Goal: Task Accomplishment & Management: Manage account settings

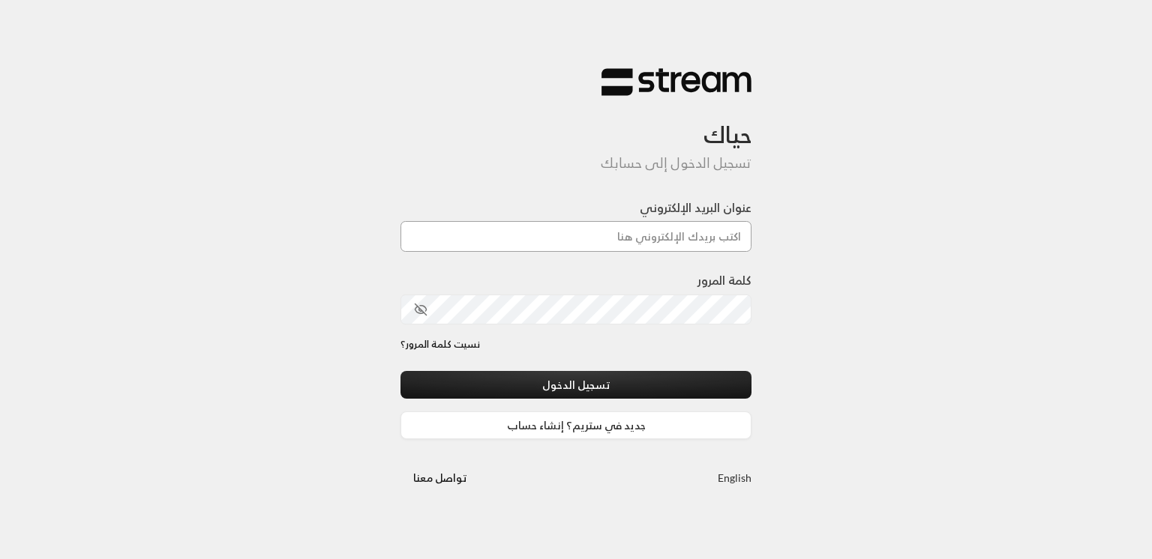
type input "[EMAIL_ADDRESS][DOMAIN_NAME]"
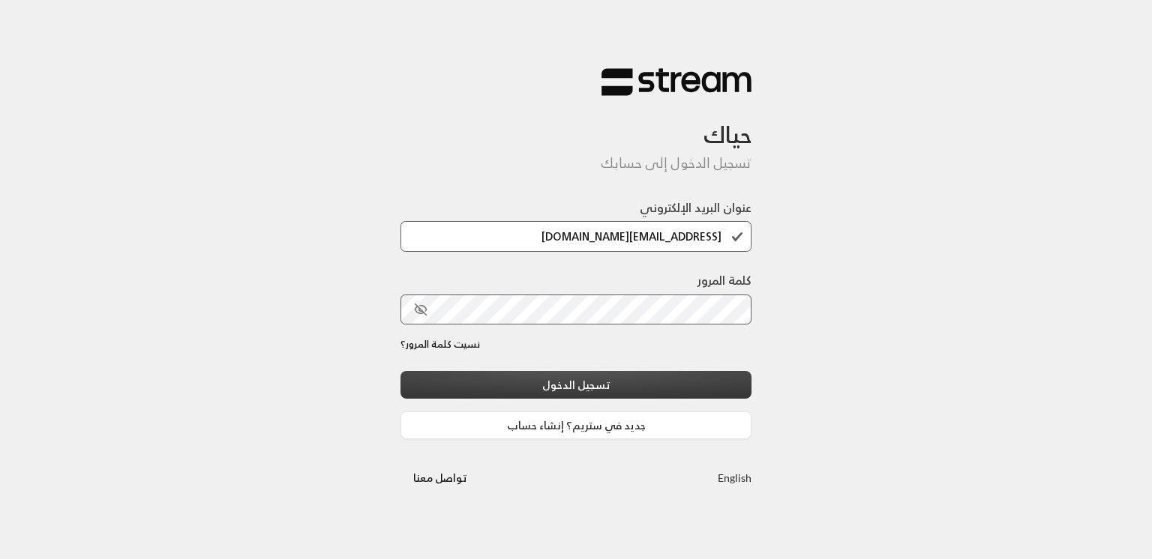
click at [599, 382] on button "تسجيل الدخول" at bounding box center [575, 385] width 351 height 28
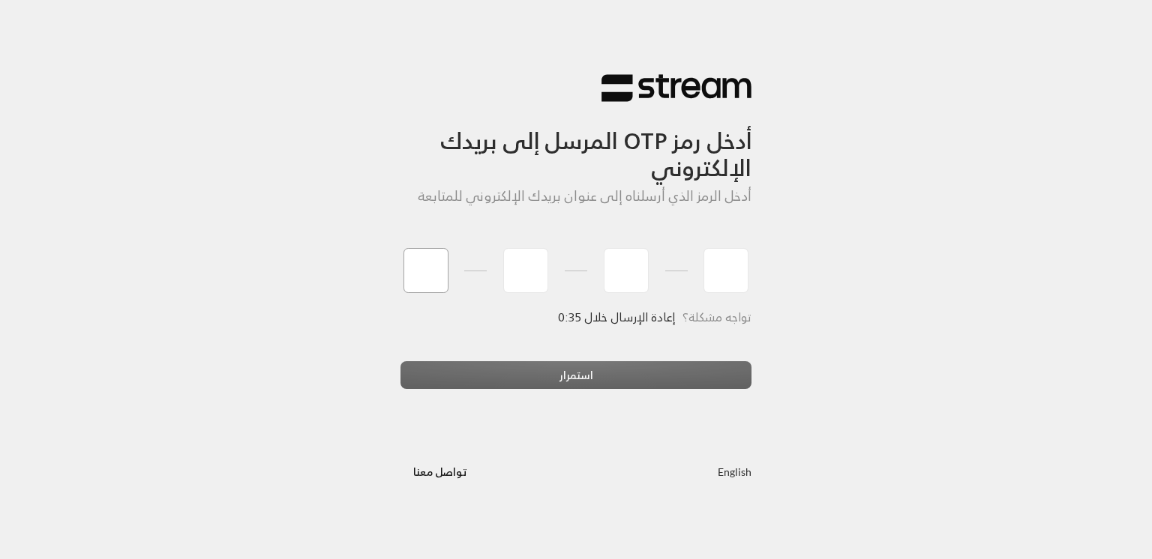
type input "2"
type input "8"
type input "0"
type input "3"
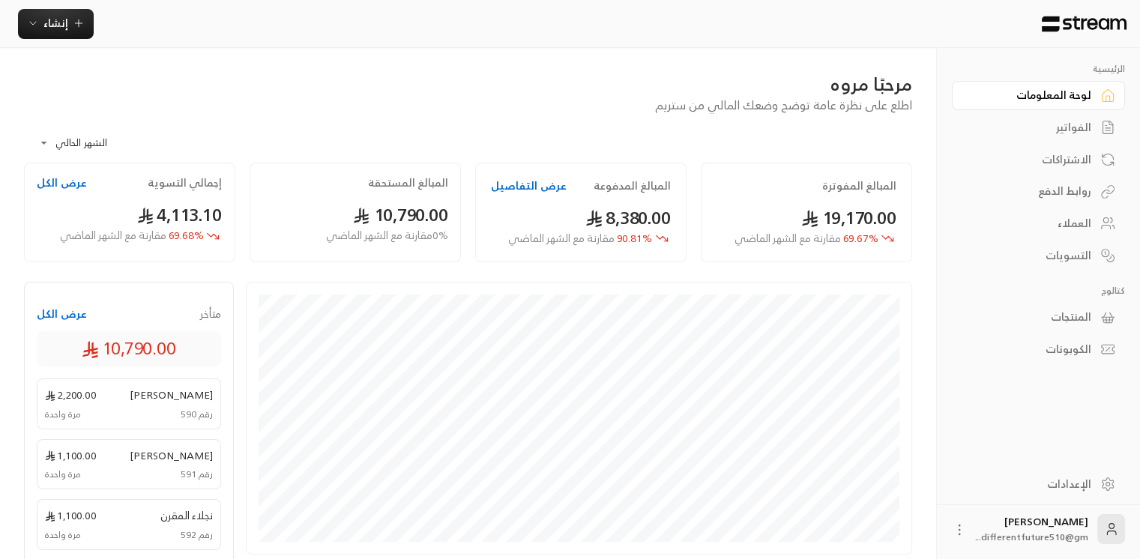
click at [1065, 126] on div "الفواتير" at bounding box center [1031, 127] width 121 height 15
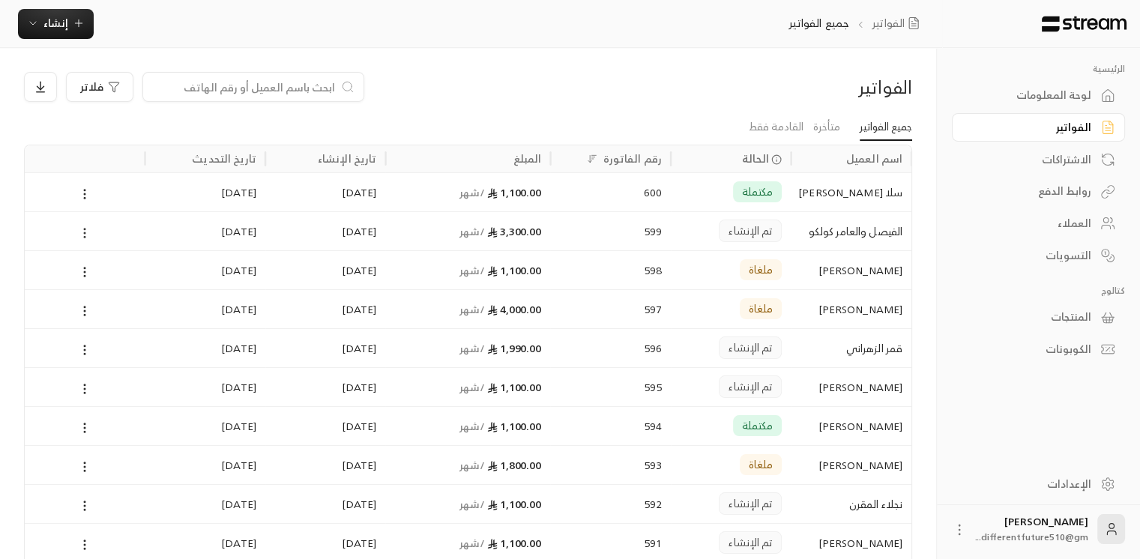
click at [81, 234] on icon at bounding box center [84, 232] width 13 height 13
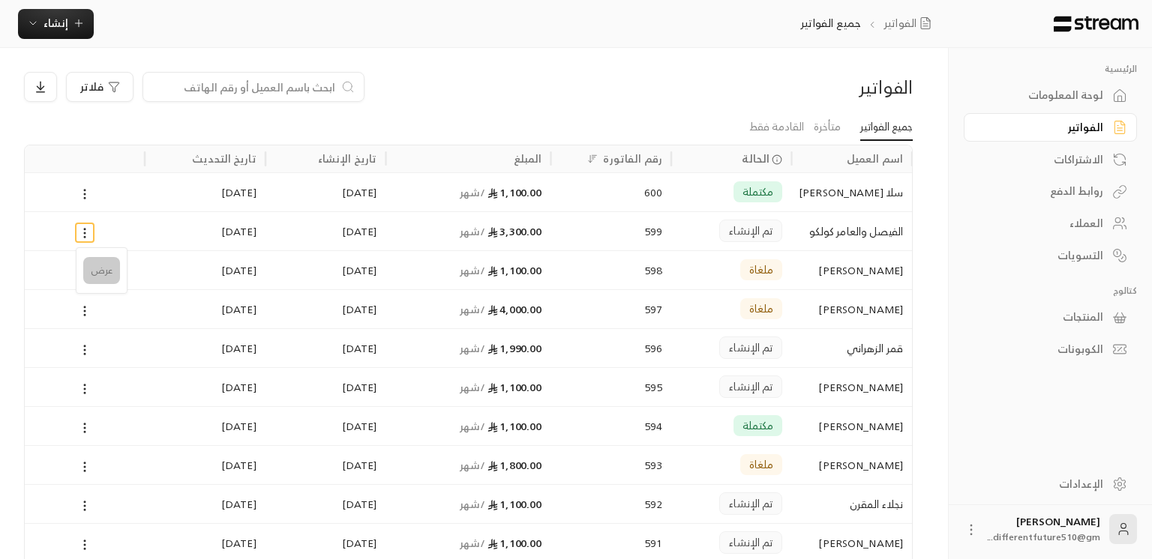
click at [103, 264] on li "عرض" at bounding box center [101, 270] width 37 height 27
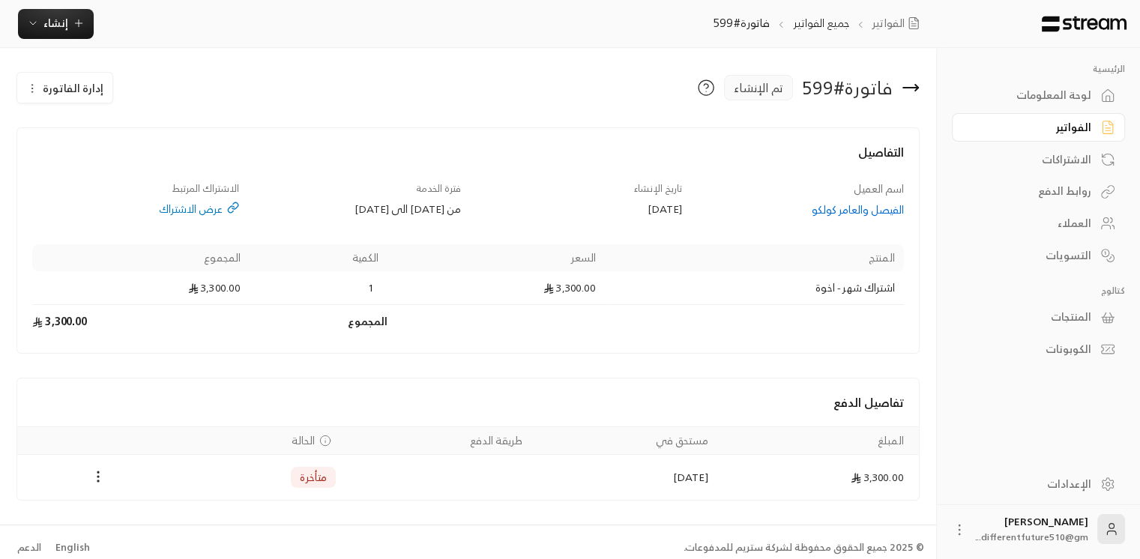
click at [35, 86] on icon "button" at bounding box center [32, 88] width 12 height 12
click at [80, 158] on link "إلغاء" at bounding box center [73, 158] width 93 height 27
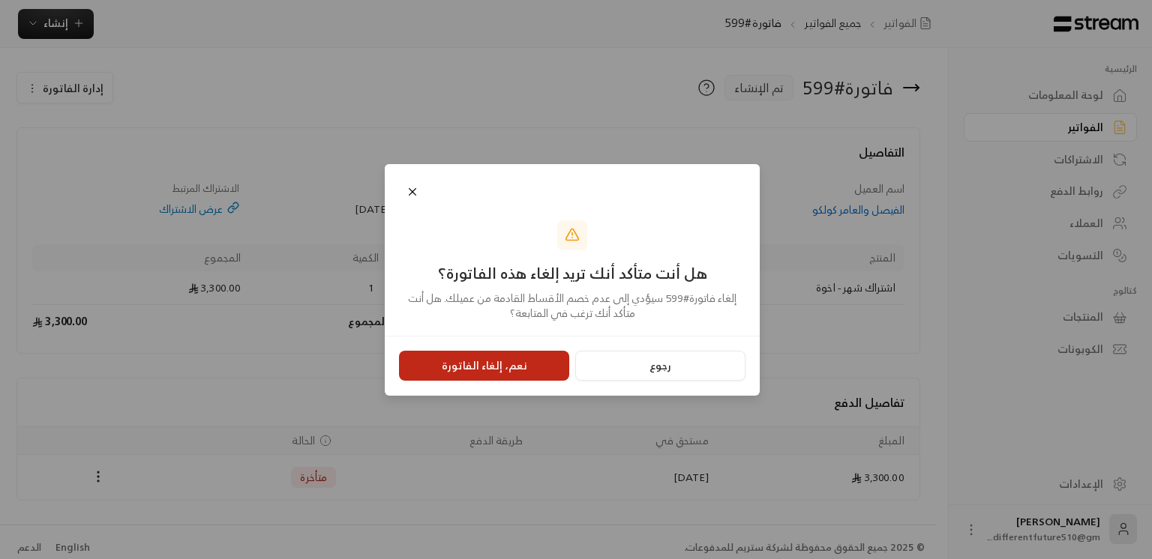
click at [513, 367] on button "نعم، إلغاء الفاتورة" at bounding box center [484, 366] width 170 height 30
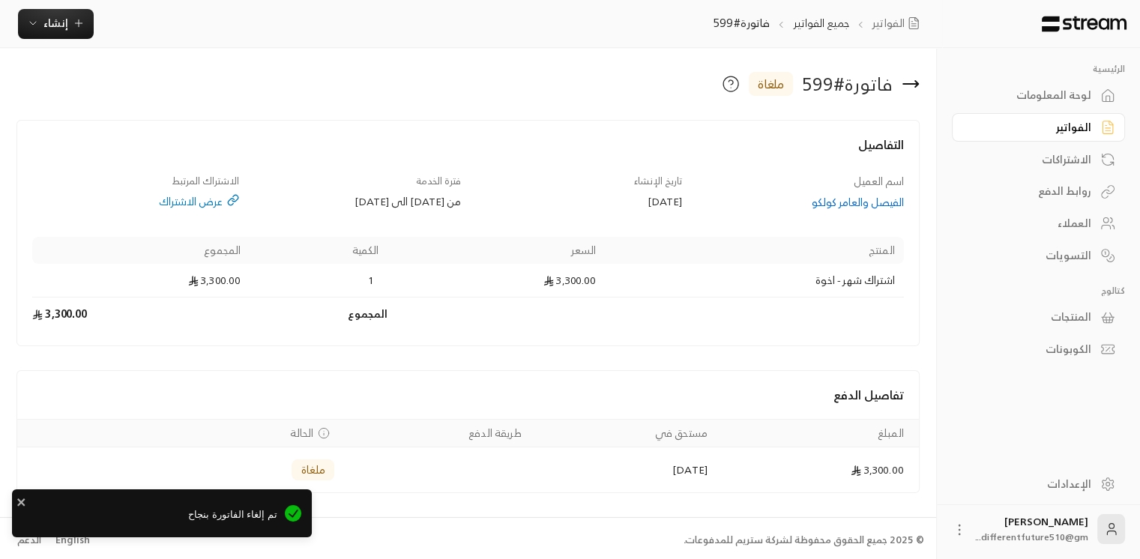
click at [1041, 133] on div "الفواتير" at bounding box center [1031, 127] width 121 height 15
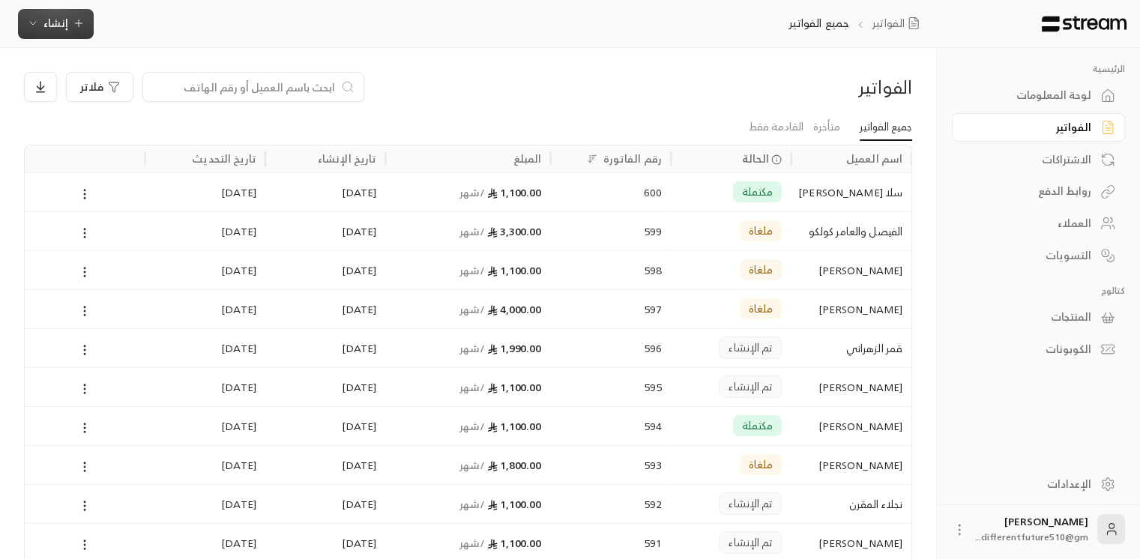
click at [59, 26] on span "إنشاء" at bounding box center [55, 22] width 25 height 19
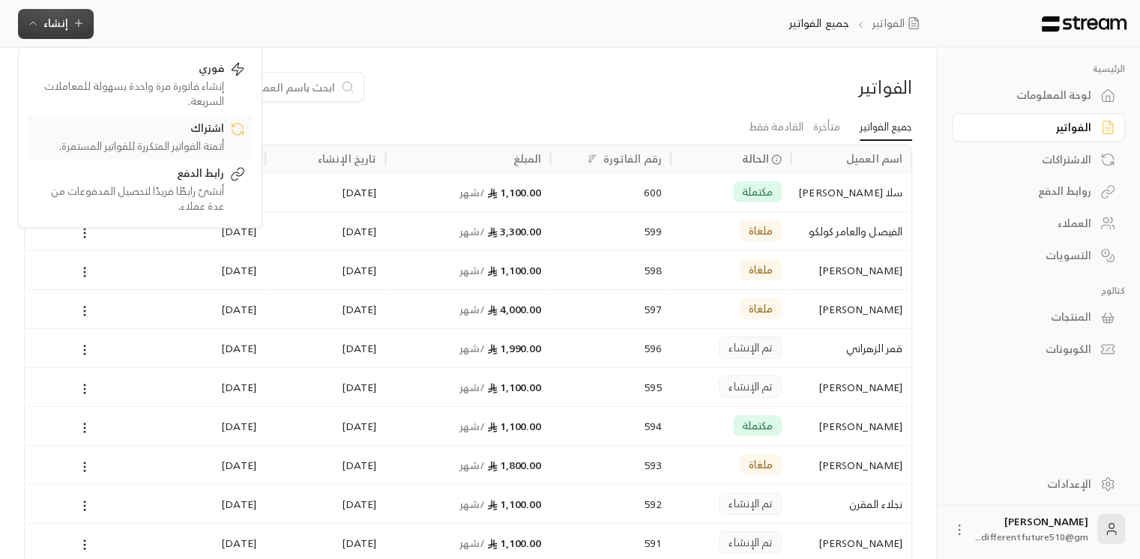
click at [162, 145] on div "أتمتة الفواتير المتكررة للفواتير المستمرة." at bounding box center [129, 146] width 189 height 15
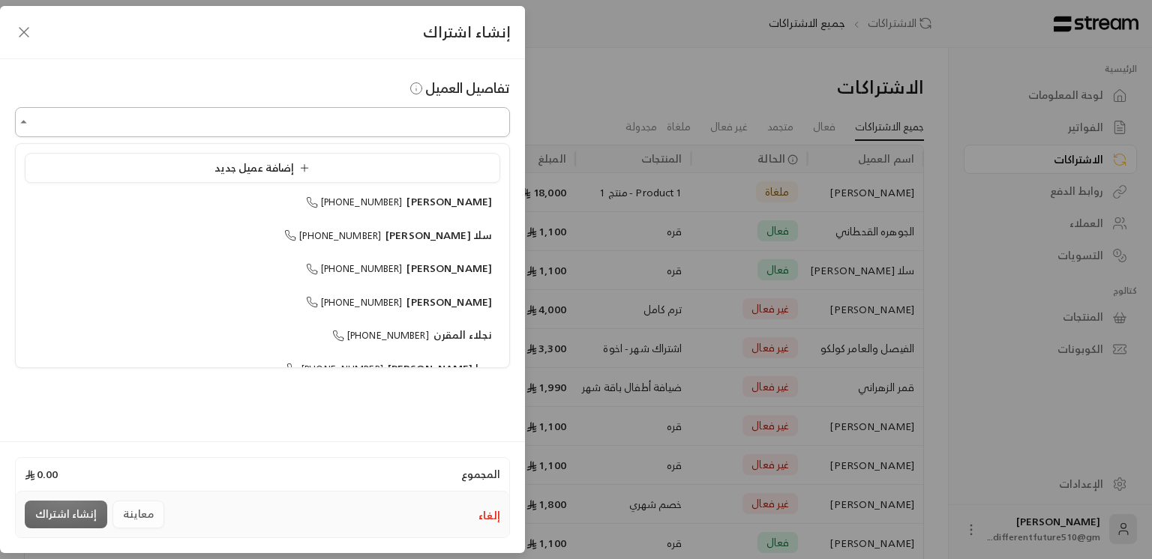
click at [388, 115] on input "اختر العميل" at bounding box center [262, 122] width 495 height 26
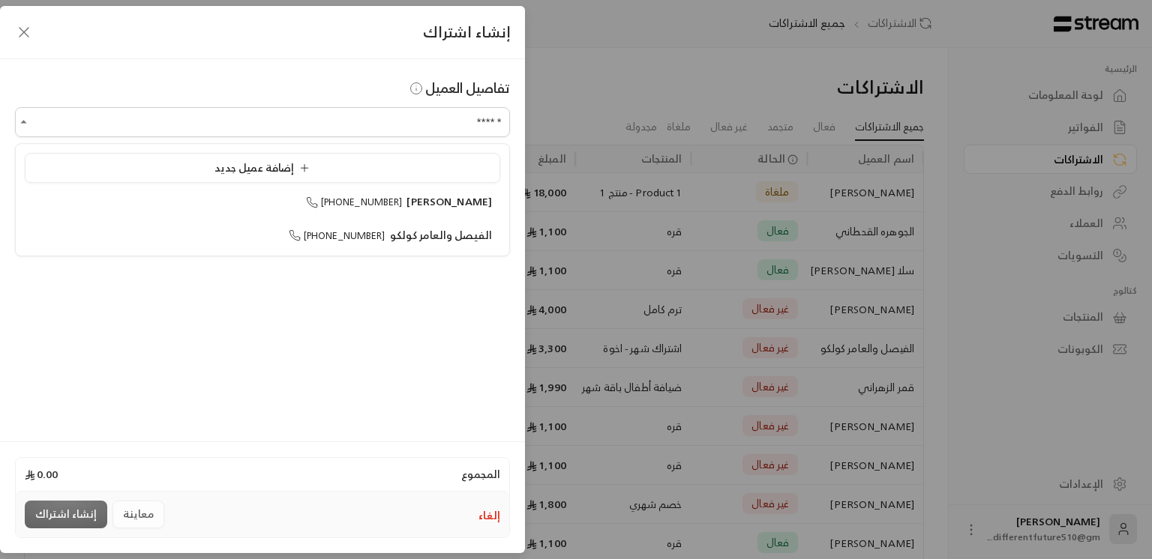
type input "******"
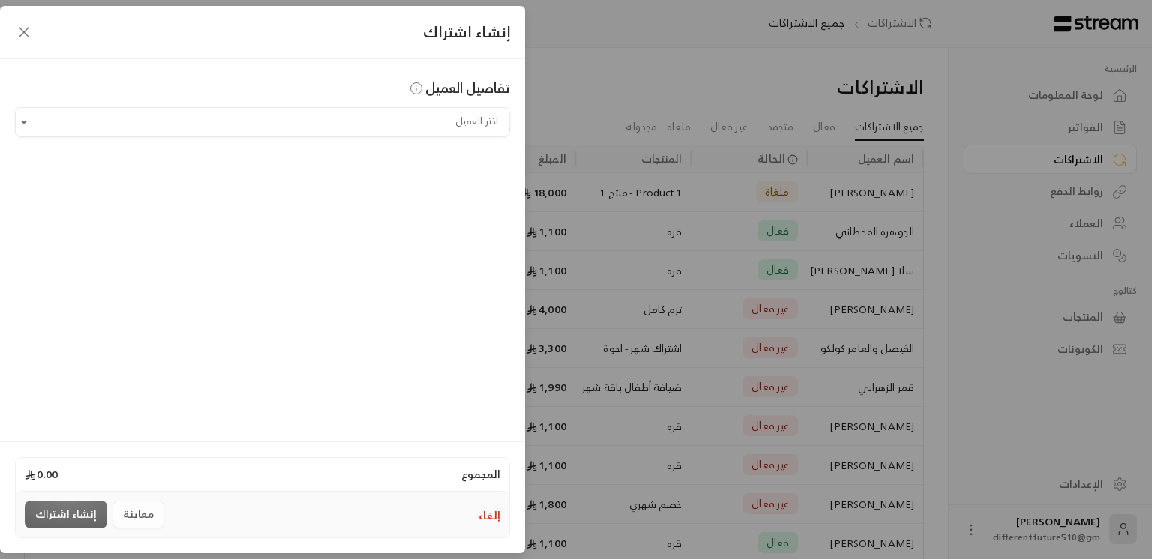
click at [699, 61] on div "إنشاء اشتراك تفاصيل العميل اختر العميل اختر العميل المجموع 0.00 إلغاء معاينة إن…" at bounding box center [576, 279] width 1152 height 559
click at [494, 513] on button "إلغاء" at bounding box center [489, 515] width 22 height 15
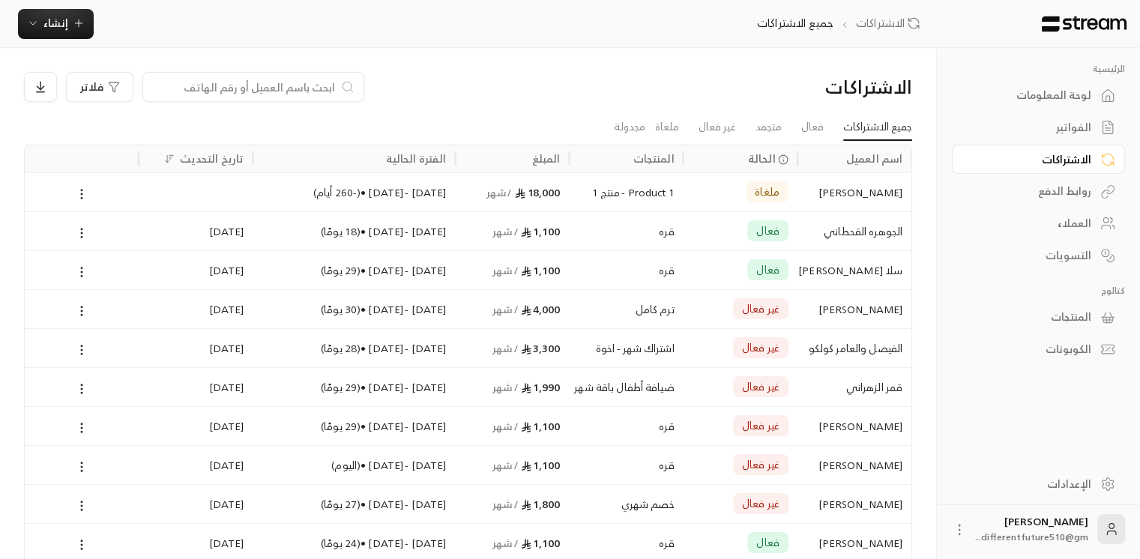
click at [1024, 345] on div "الكوبونات" at bounding box center [1031, 349] width 121 height 15
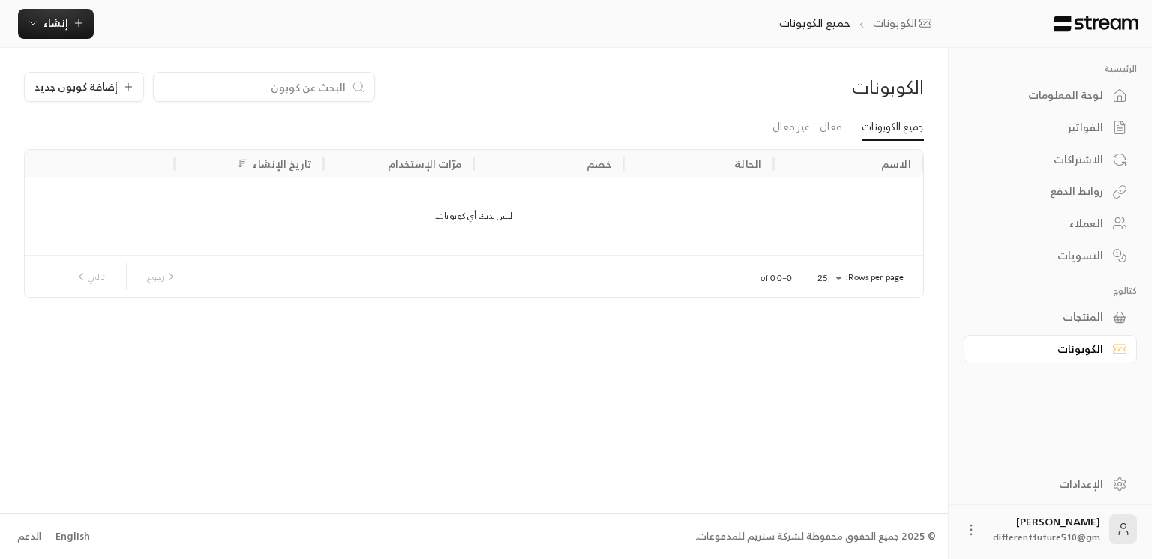
click at [1115, 319] on icon at bounding box center [1119, 317] width 15 height 15
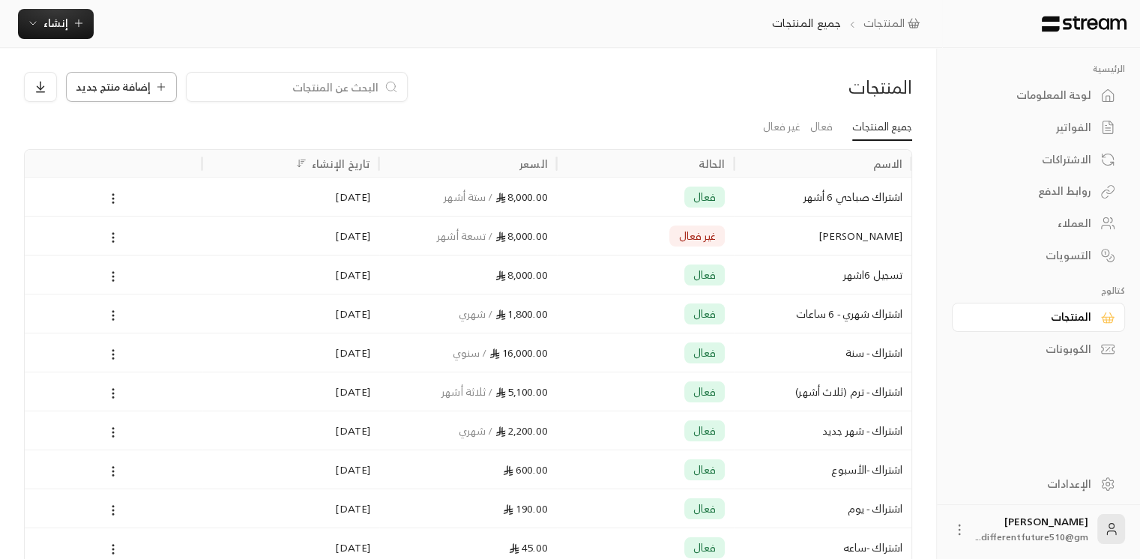
click at [108, 82] on span "إضافة منتج جديد" at bounding box center [113, 87] width 75 height 10
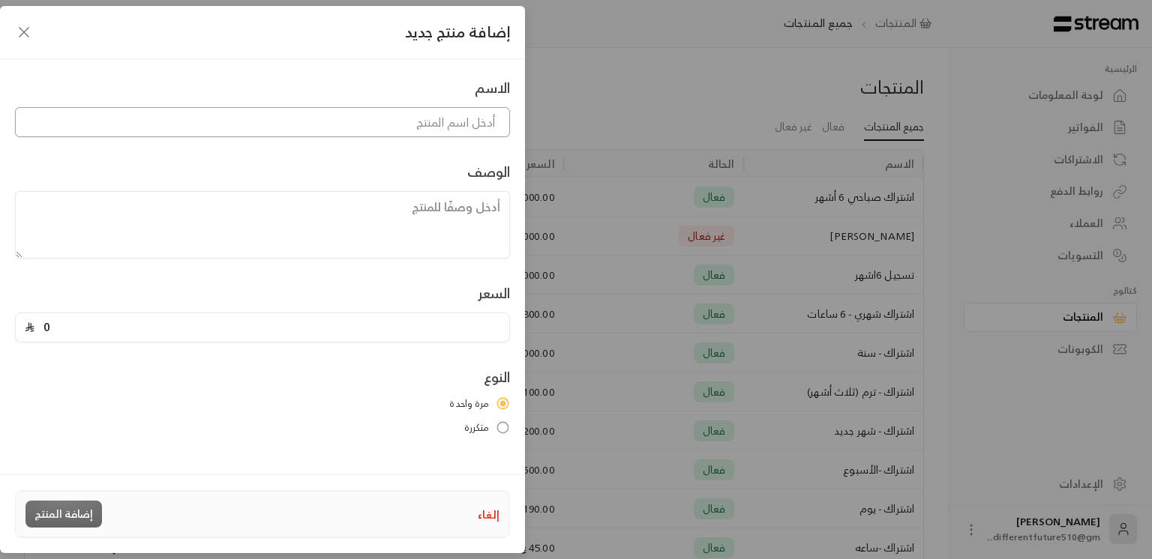
click at [340, 119] on input at bounding box center [262, 122] width 495 height 30
type input "خصم الأخوة"
click at [366, 204] on textarea at bounding box center [262, 224] width 495 height 67
type textarea "بالشهر"
click at [359, 328] on input "0" at bounding box center [267, 327] width 466 height 28
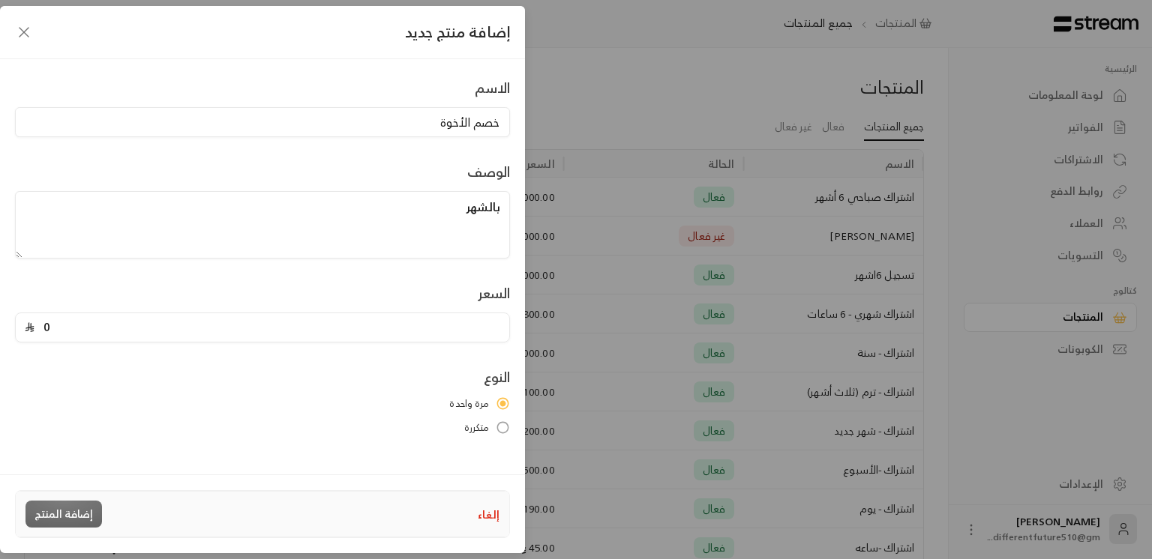
click at [42, 325] on input "0" at bounding box center [267, 327] width 466 height 28
type input "3600"
click at [503, 434] on div "الاسم خصم الأخوة الوصف بالشهر السعر 3600 النوع مرة واحدة متكررة" at bounding box center [262, 264] width 525 height 411
click at [68, 517] on button "إضافة المنتج" at bounding box center [63, 514] width 76 height 27
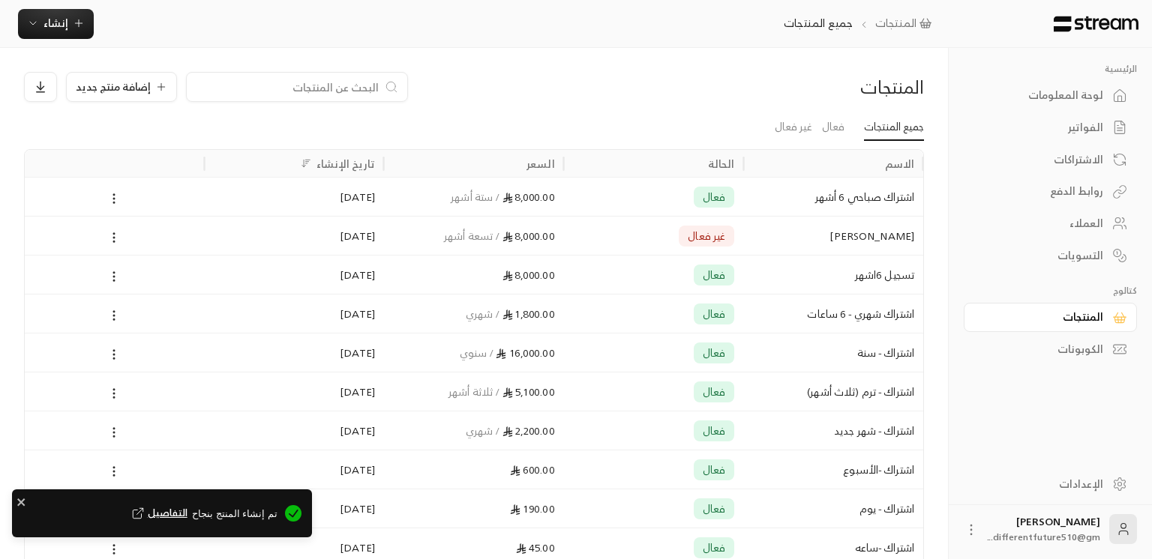
type input "0"
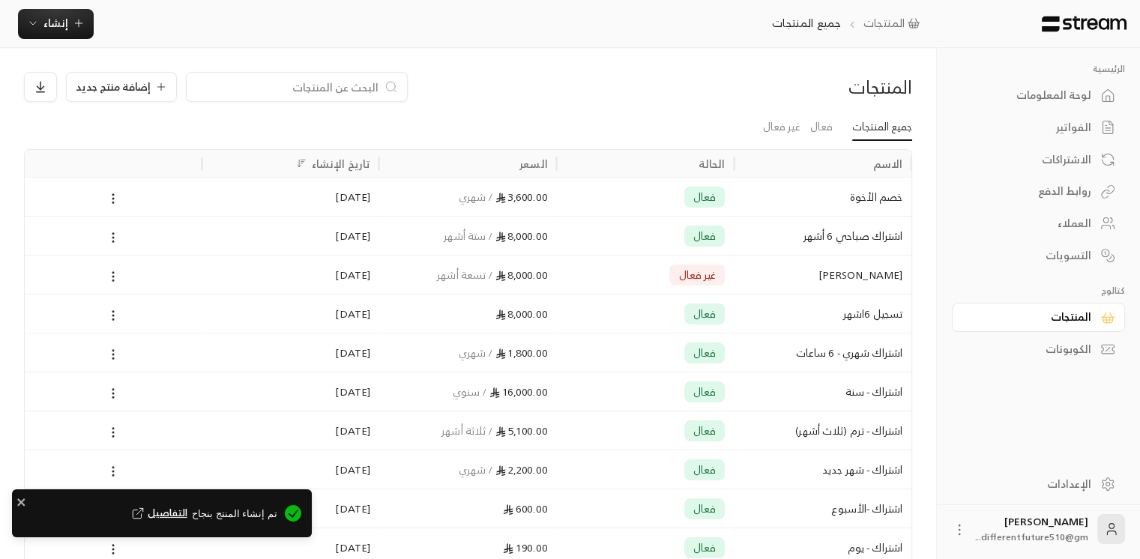
click at [1056, 343] on div "الكوبونات" at bounding box center [1031, 349] width 121 height 15
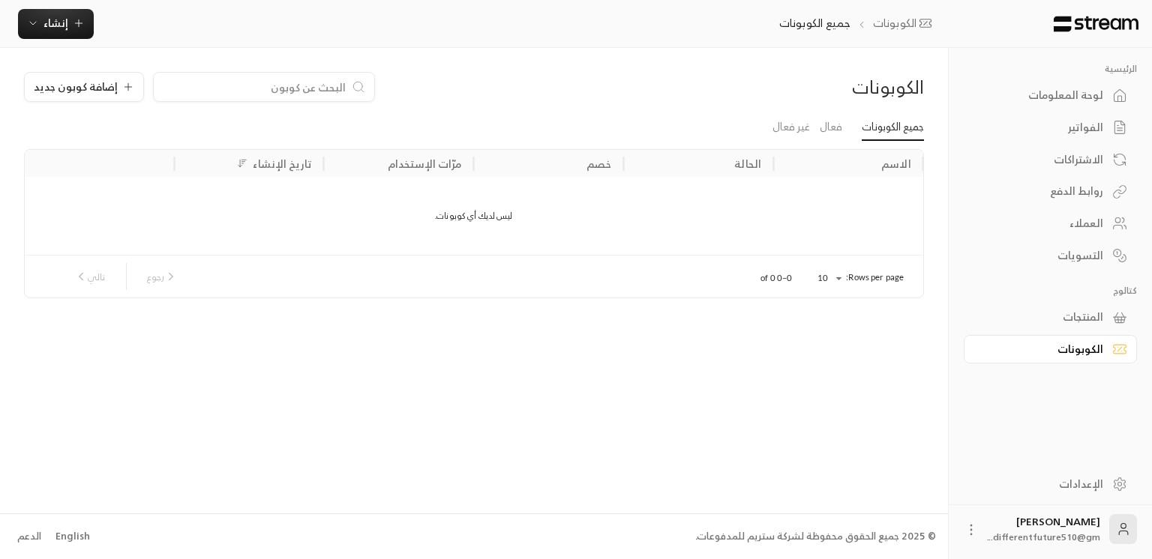
click at [1059, 322] on div "المنتجات" at bounding box center [1042, 317] width 121 height 15
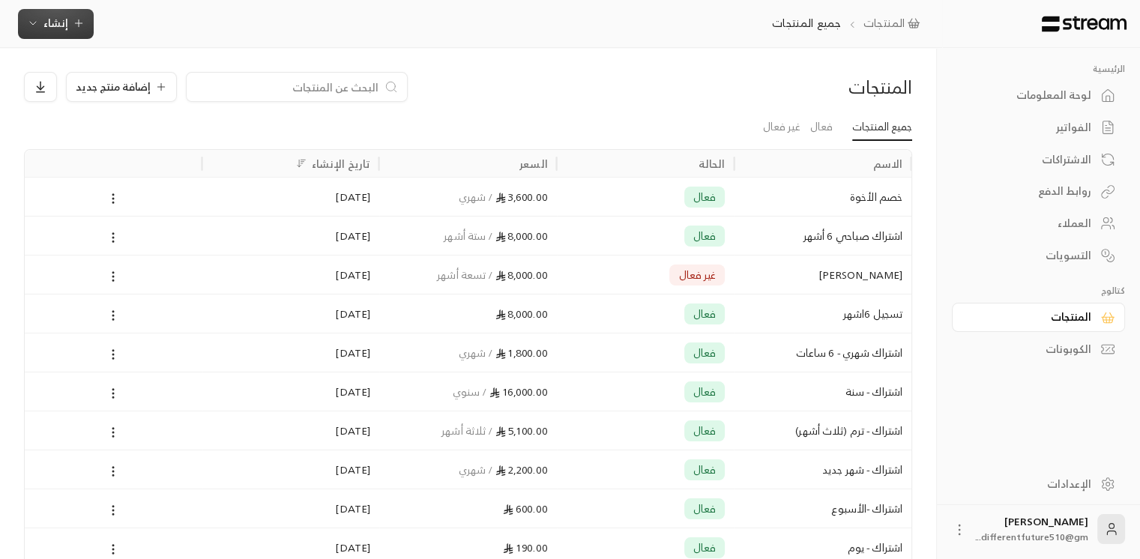
click at [76, 24] on icon "button" at bounding box center [79, 23] width 12 height 12
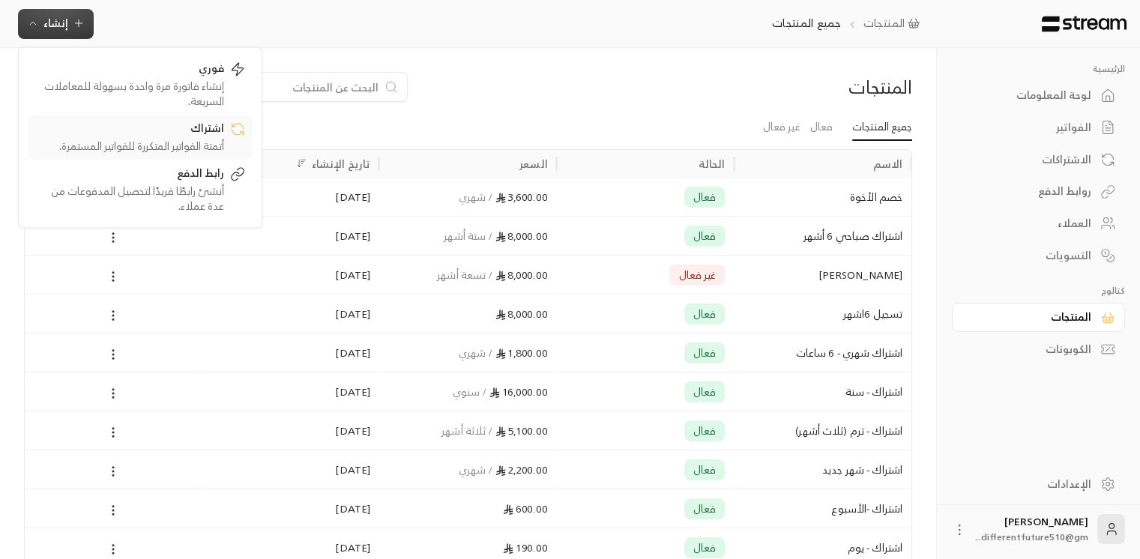
click at [170, 154] on link "اشتراك أتمتة الفواتير المتكررة للفواتير المستمرة." at bounding box center [140, 137] width 225 height 45
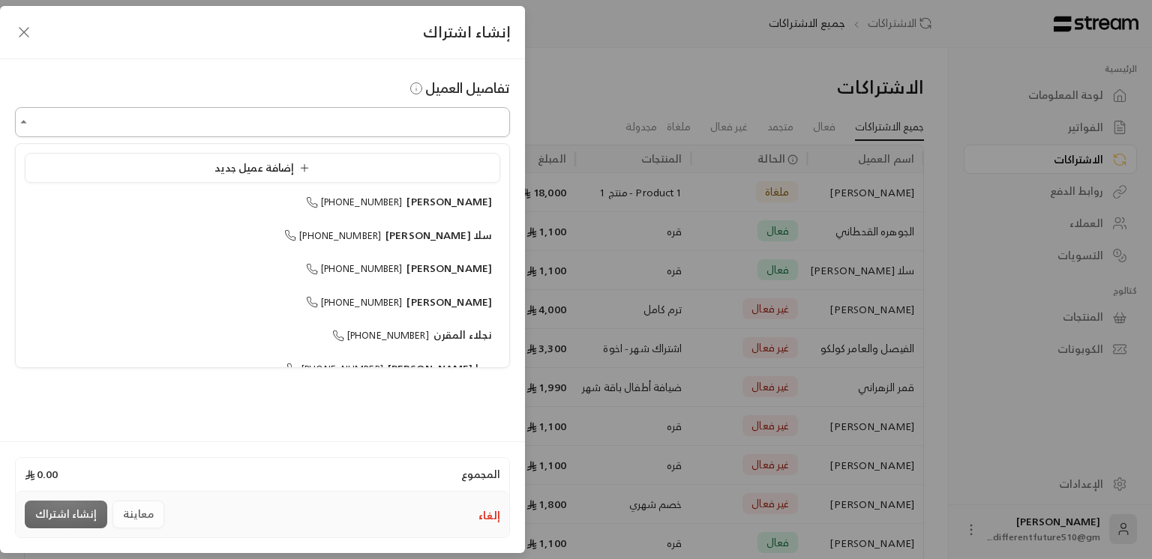
click at [354, 124] on input "اختر العميل" at bounding box center [262, 122] width 495 height 26
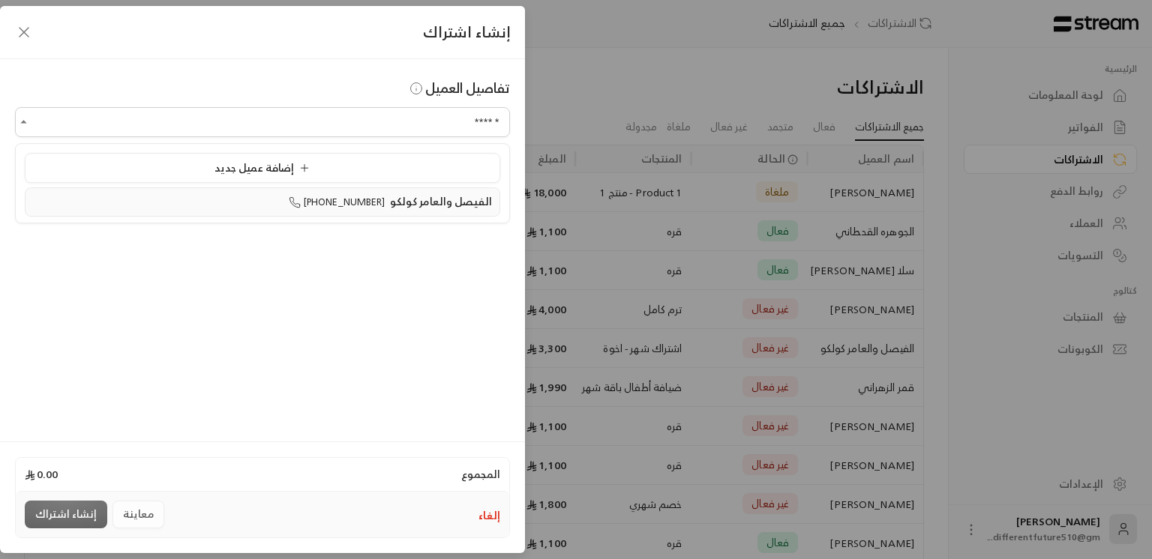
click at [343, 208] on span "[PHONE_NUMBER]" at bounding box center [337, 201] width 97 height 17
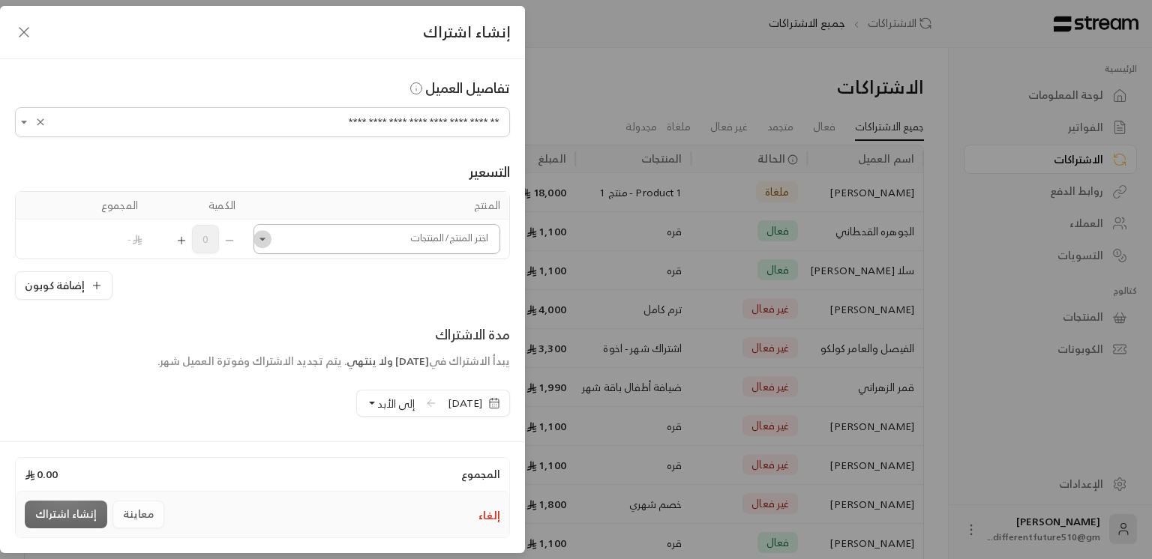
click at [268, 236] on icon "Open" at bounding box center [262, 239] width 15 height 15
type input "**********"
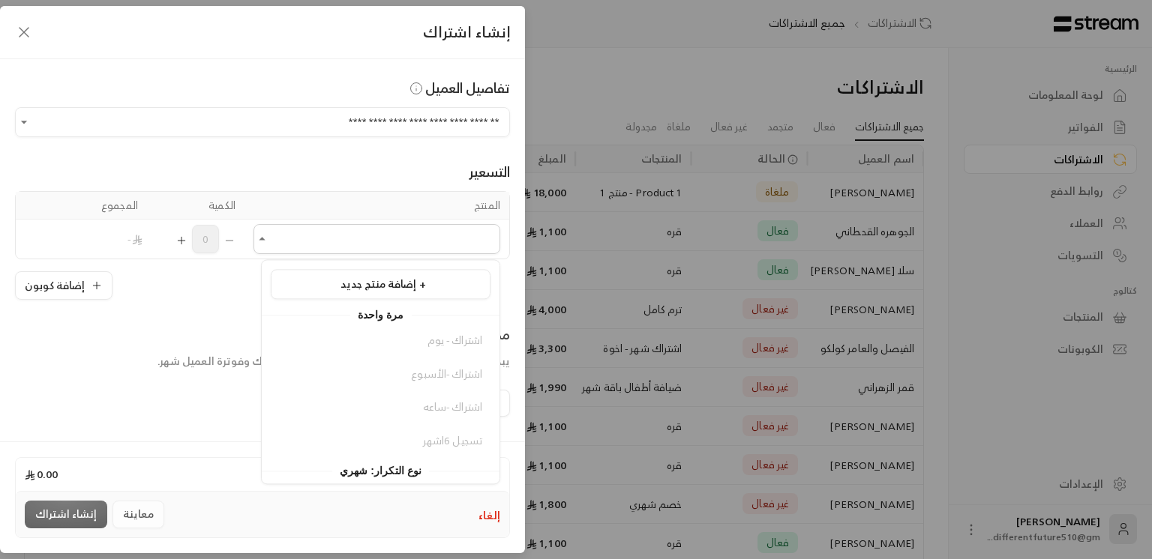
click at [270, 472] on div "نوع التكرار: شهري" at bounding box center [381, 470] width 238 height 18
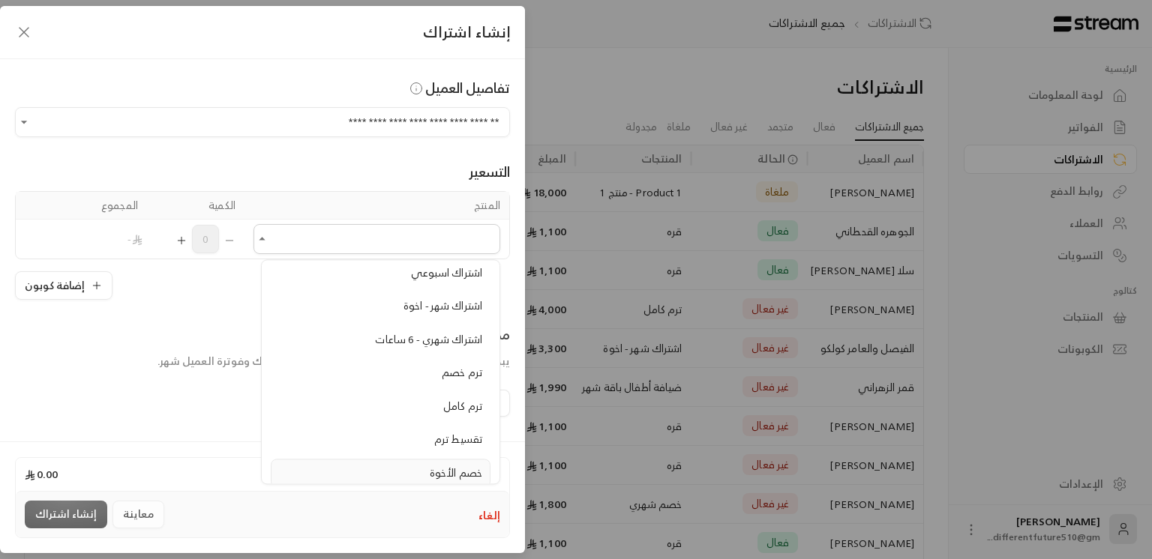
click at [299, 466] on div "خصم الأخوة" at bounding box center [380, 474] width 203 height 16
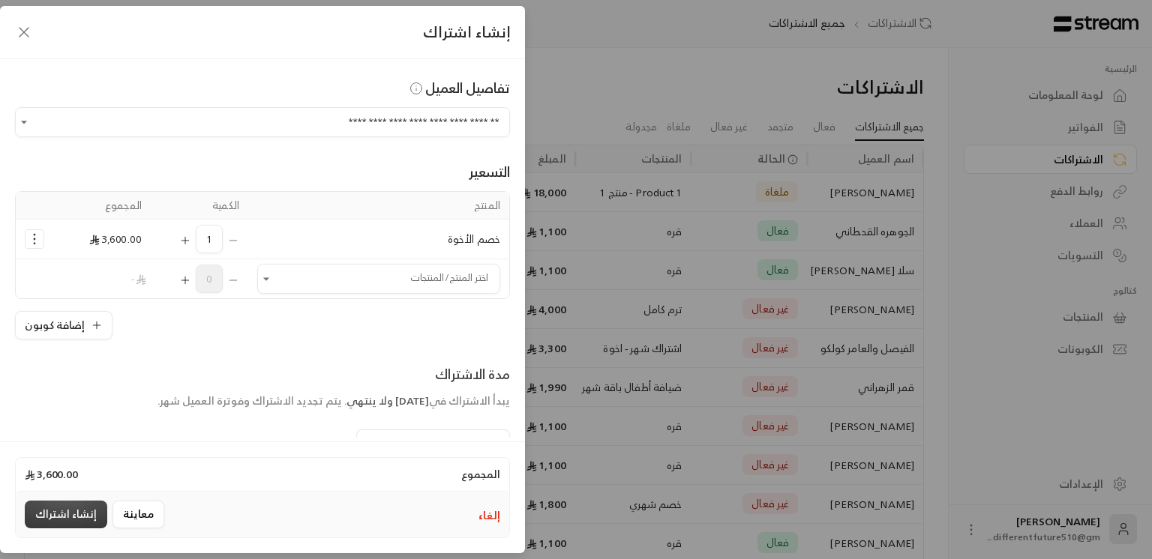
click at [69, 514] on button "إنشاء اشتراك" at bounding box center [66, 515] width 82 height 28
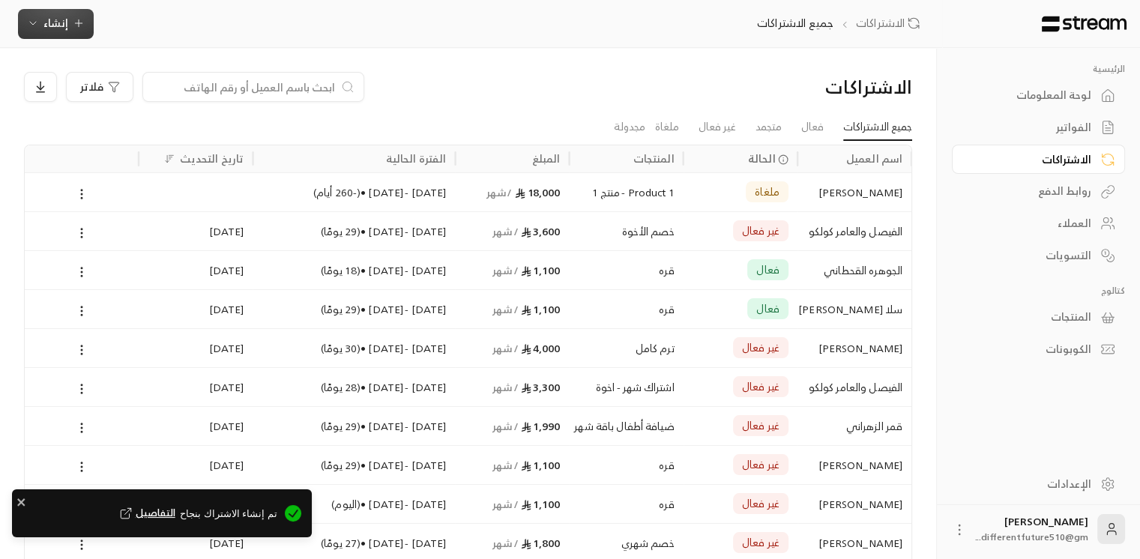
click at [70, 32] on button "إنشاء" at bounding box center [56, 24] width 76 height 30
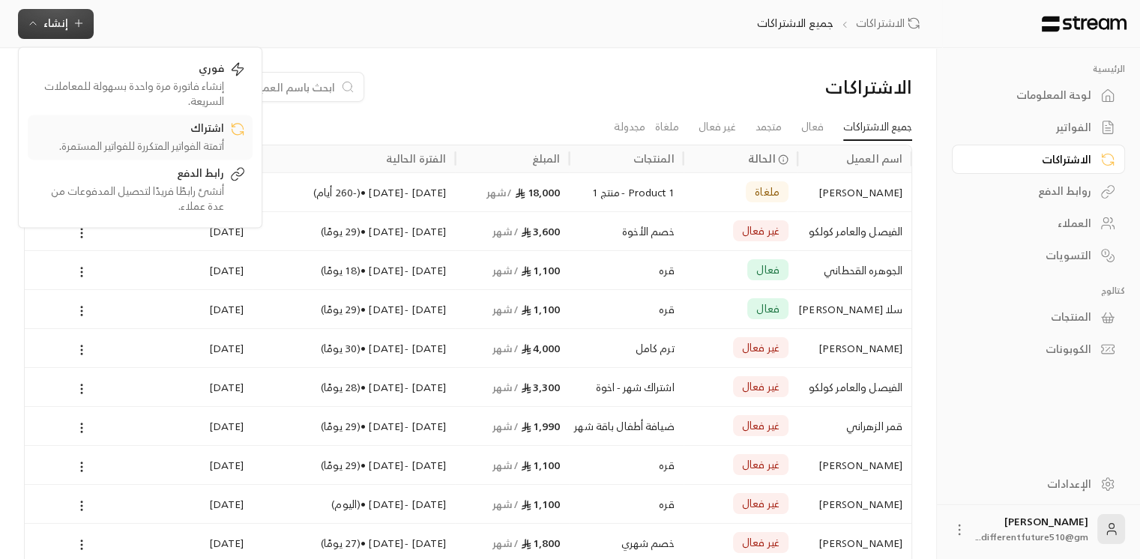
click at [132, 135] on div "اشتراك" at bounding box center [129, 130] width 189 height 18
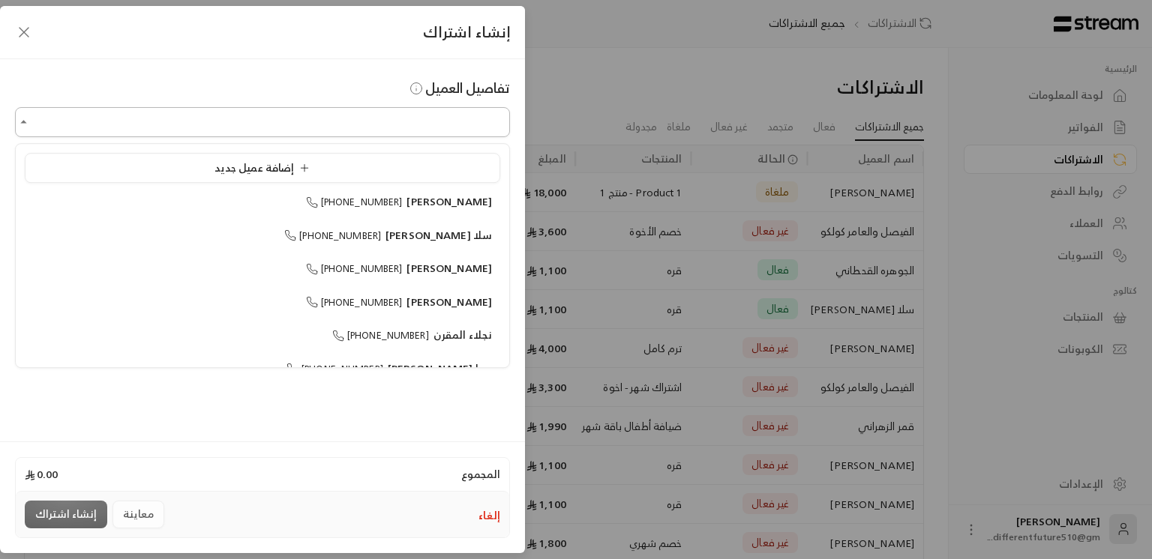
click at [262, 129] on input "اختر العميل" at bounding box center [262, 122] width 495 height 26
type input "*"
click at [310, 262] on div "[PERSON_NAME] [PHONE_NUMBER]" at bounding box center [262, 269] width 459 height 16
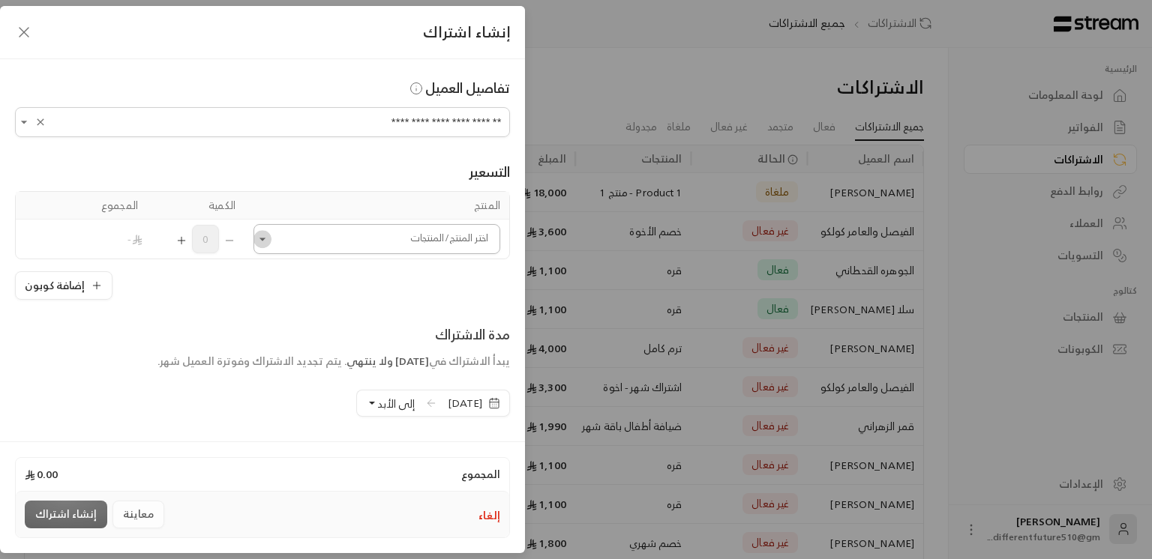
click at [270, 244] on icon "Open" at bounding box center [262, 239] width 15 height 15
type input "**********"
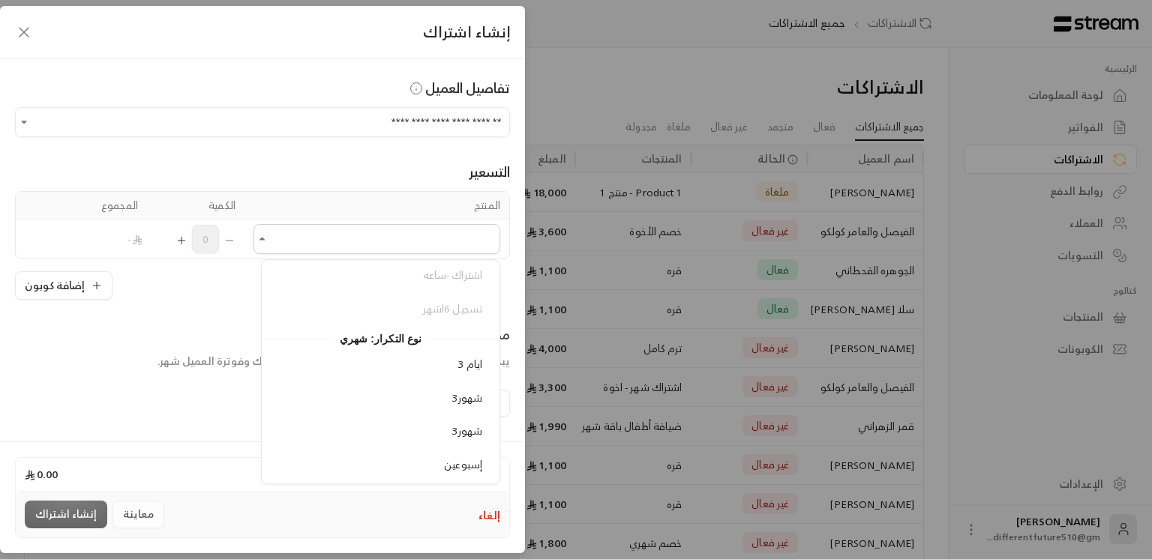
scroll to position [328, 0]
click at [345, 308] on li "اشتراك - شهر جديد" at bounding box center [381, 302] width 220 height 29
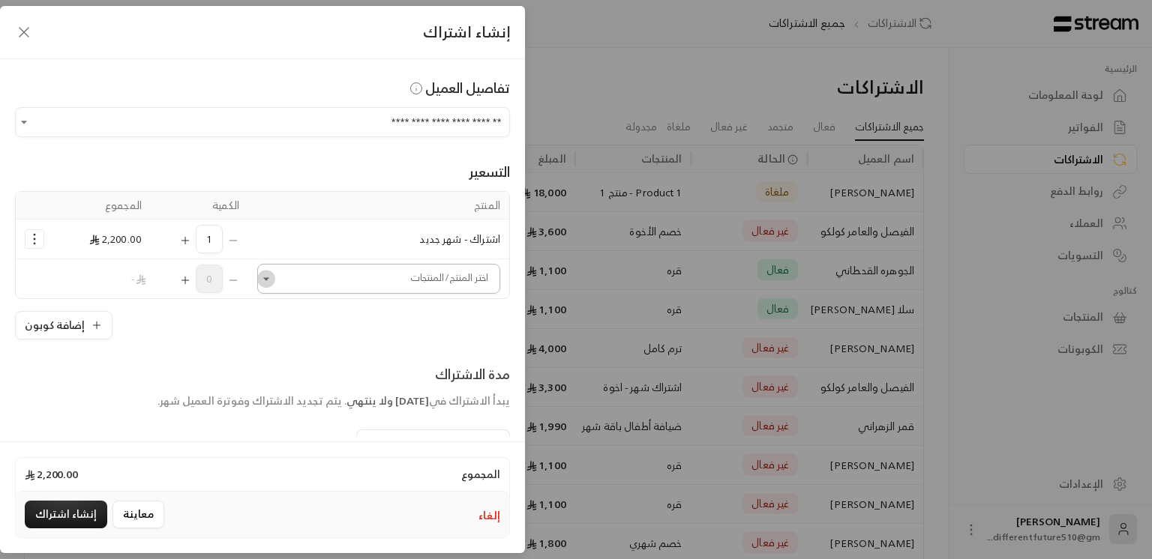
click at [273, 280] on icon "Open" at bounding box center [266, 278] width 15 height 15
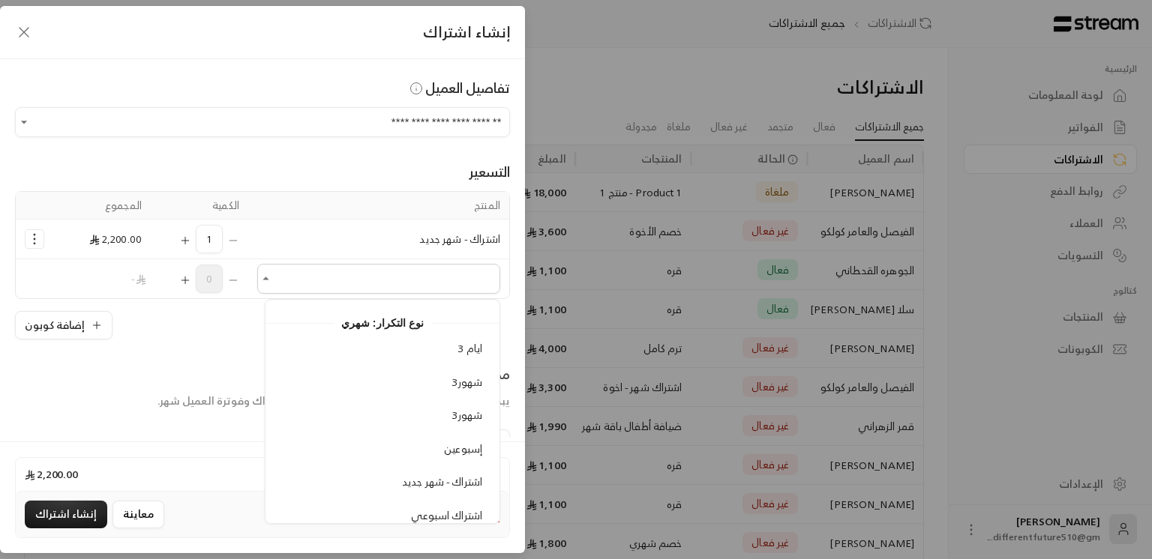
scroll to position [210, 0]
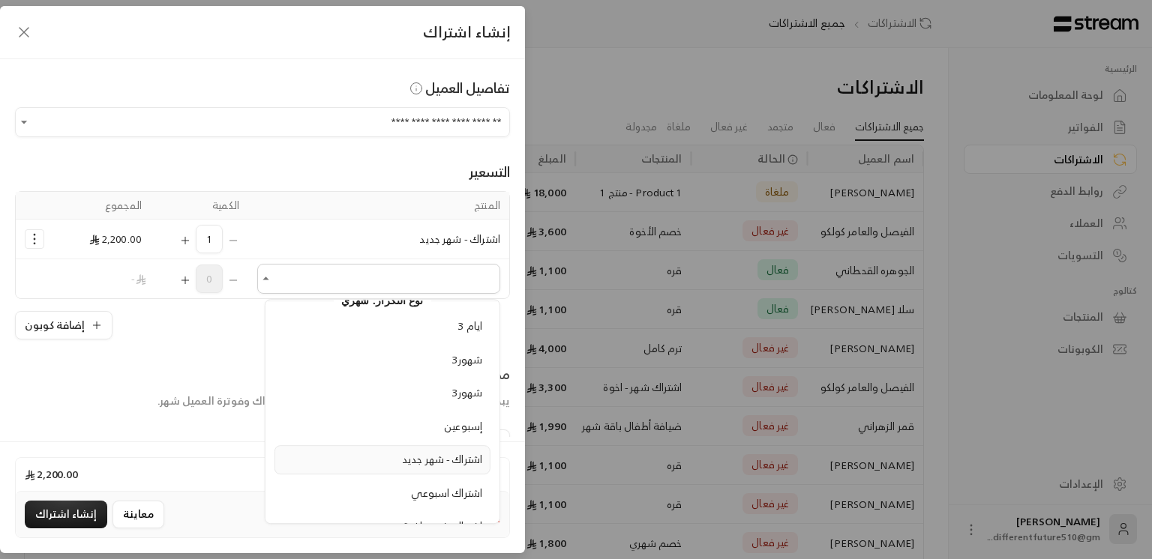
click at [295, 464] on li "اشتراك - شهر جديد" at bounding box center [382, 459] width 216 height 29
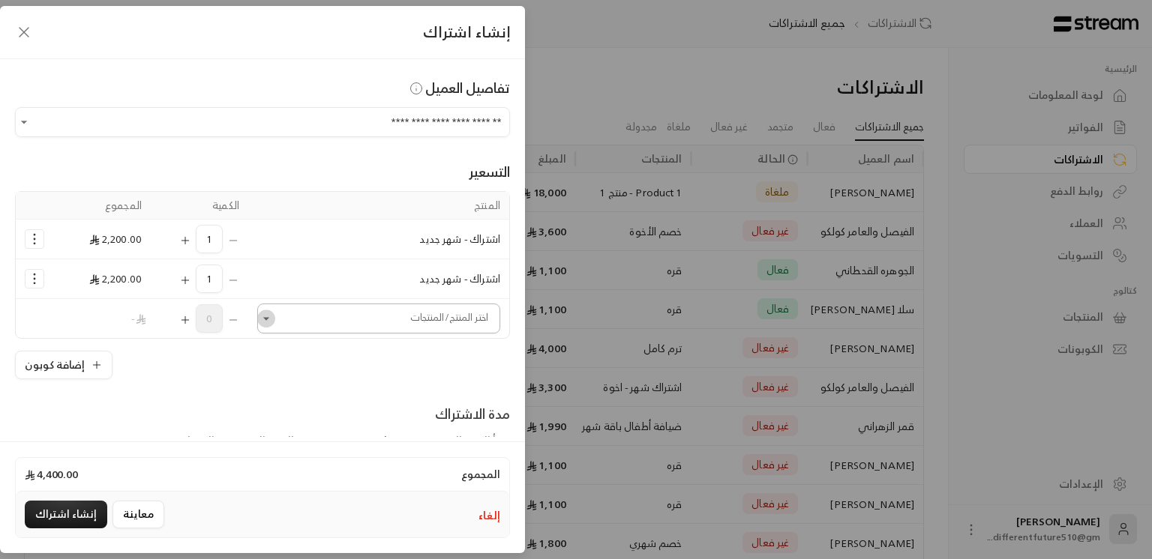
click at [274, 322] on icon "Open" at bounding box center [266, 318] width 15 height 15
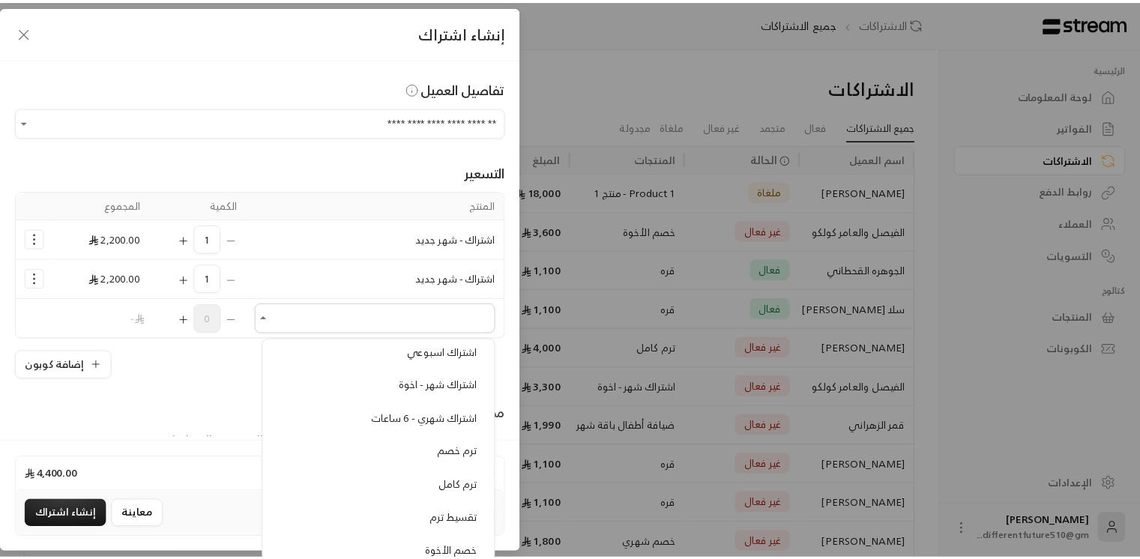
scroll to position [586, 0]
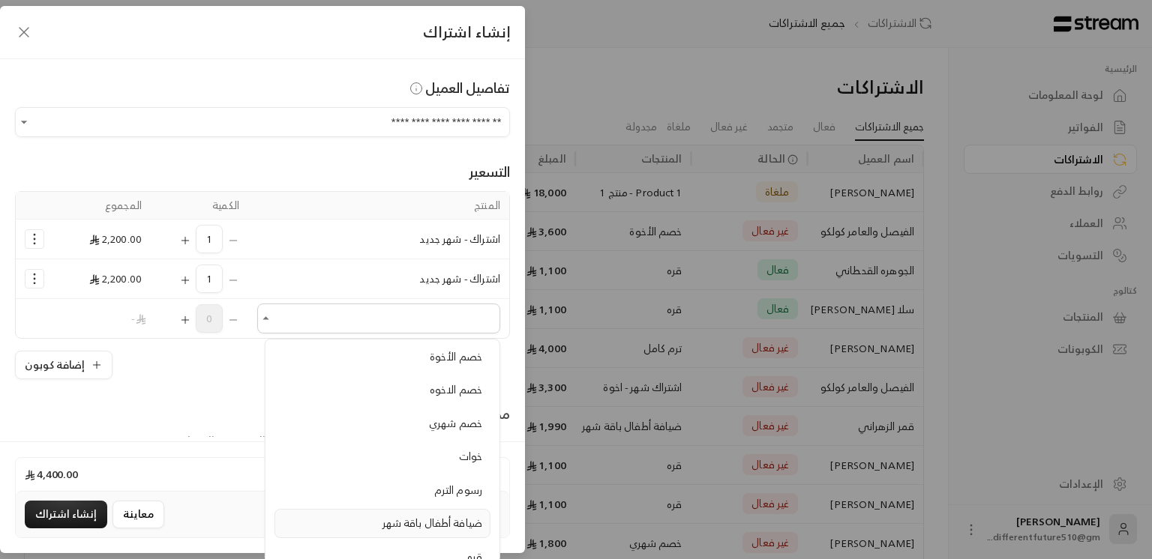
click at [321, 516] on div "ضيافة أطفال باقة شهر" at bounding box center [382, 524] width 199 height 16
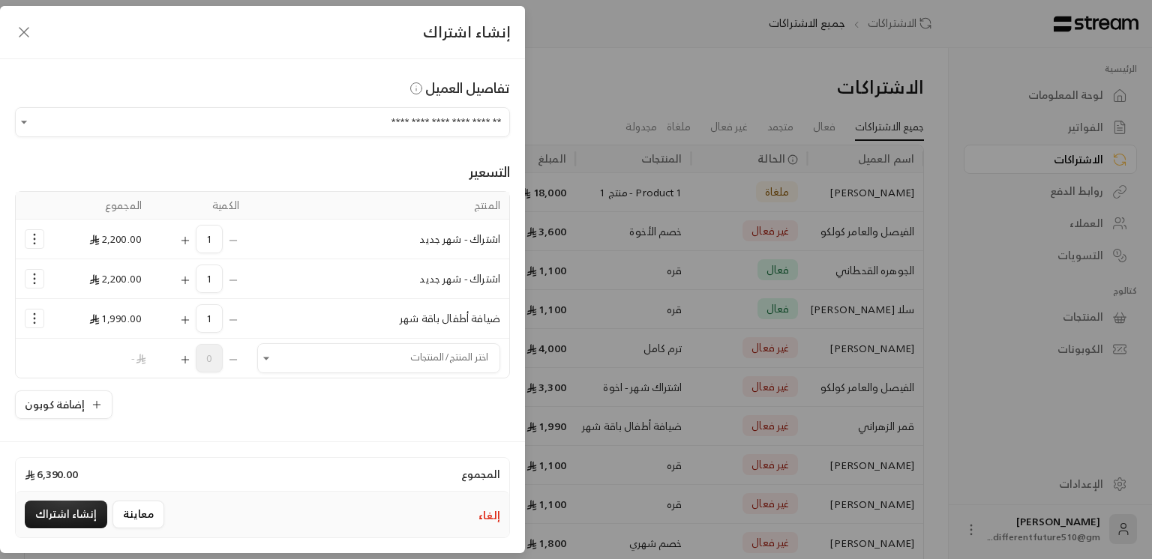
click at [239, 235] on div "1" at bounding box center [199, 239] width 79 height 28
click at [239, 241] on div "1" at bounding box center [199, 239] width 79 height 28
click at [34, 238] on icon "Selected Products" at bounding box center [34, 239] width 15 height 15
click at [72, 291] on link "إزالة المنتج" at bounding box center [81, 302] width 93 height 26
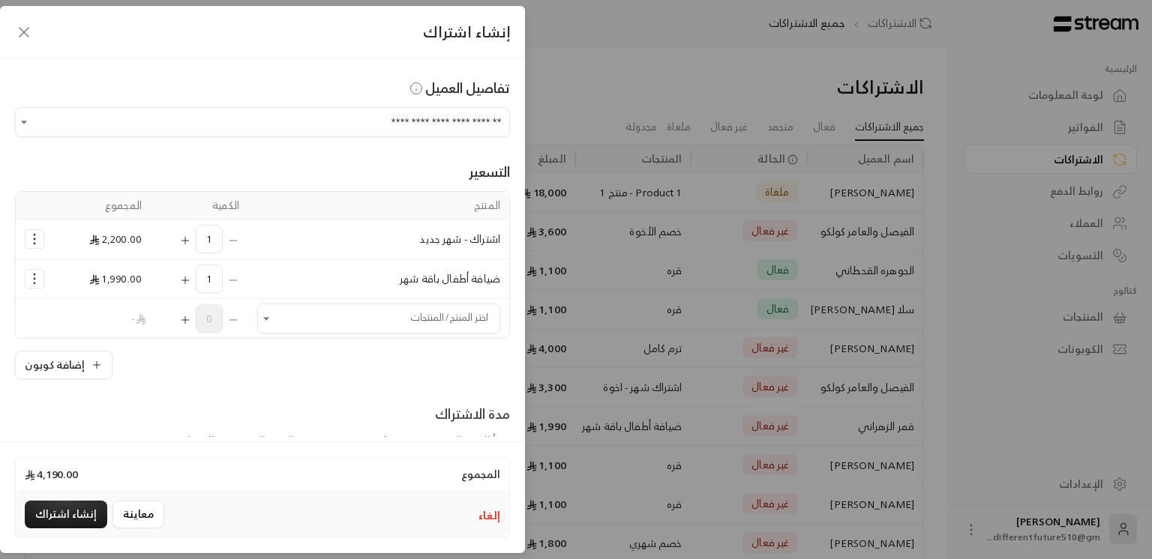
click at [36, 232] on icon "Selected Products" at bounding box center [34, 239] width 15 height 15
click at [75, 297] on link "إزالة المنتج" at bounding box center [81, 302] width 93 height 26
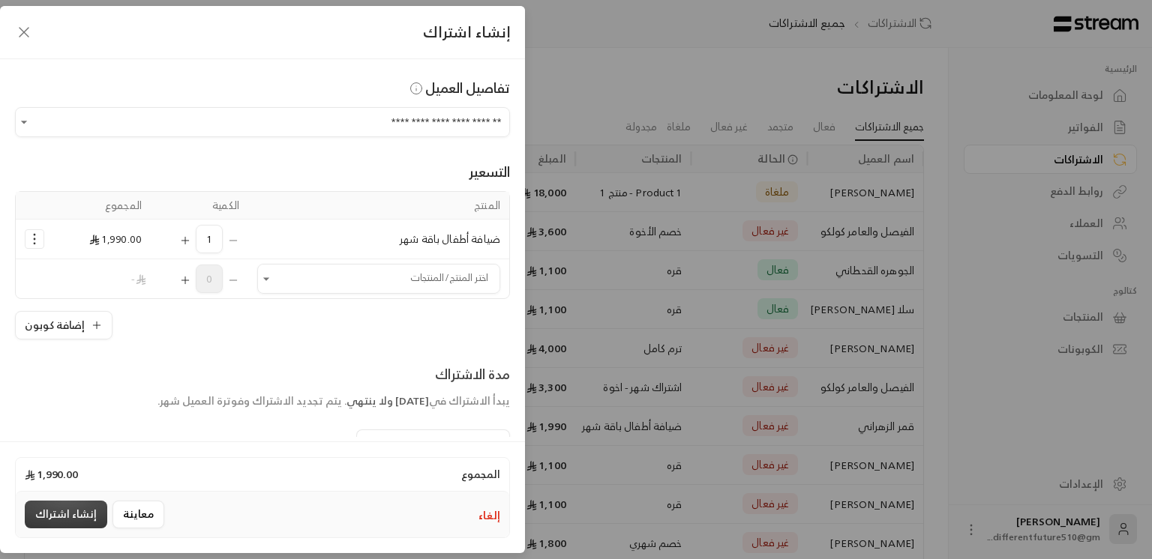
click at [82, 517] on button "إنشاء اشتراك" at bounding box center [66, 515] width 82 height 28
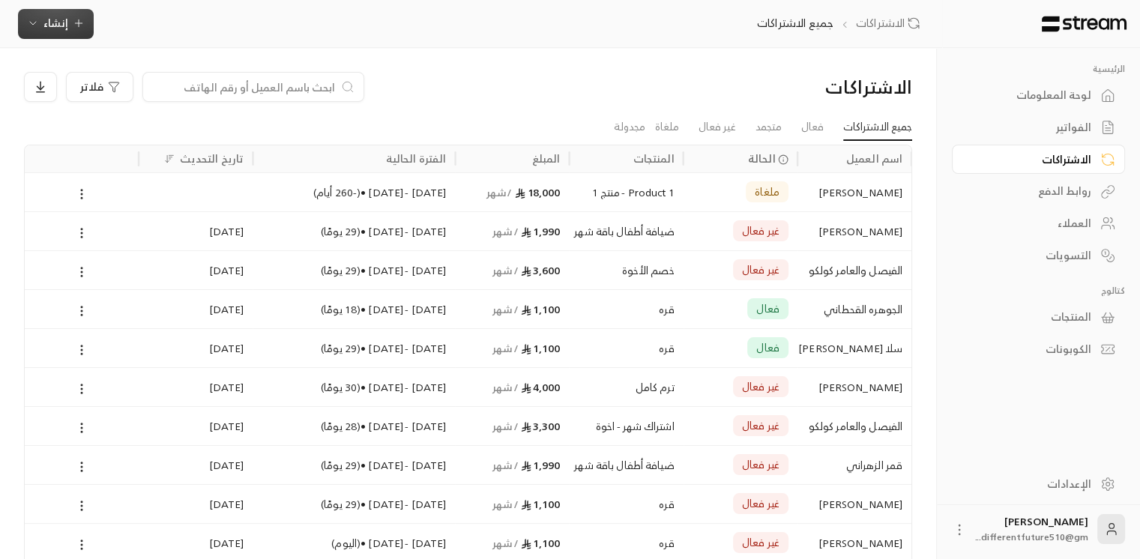
scroll to position [114, 0]
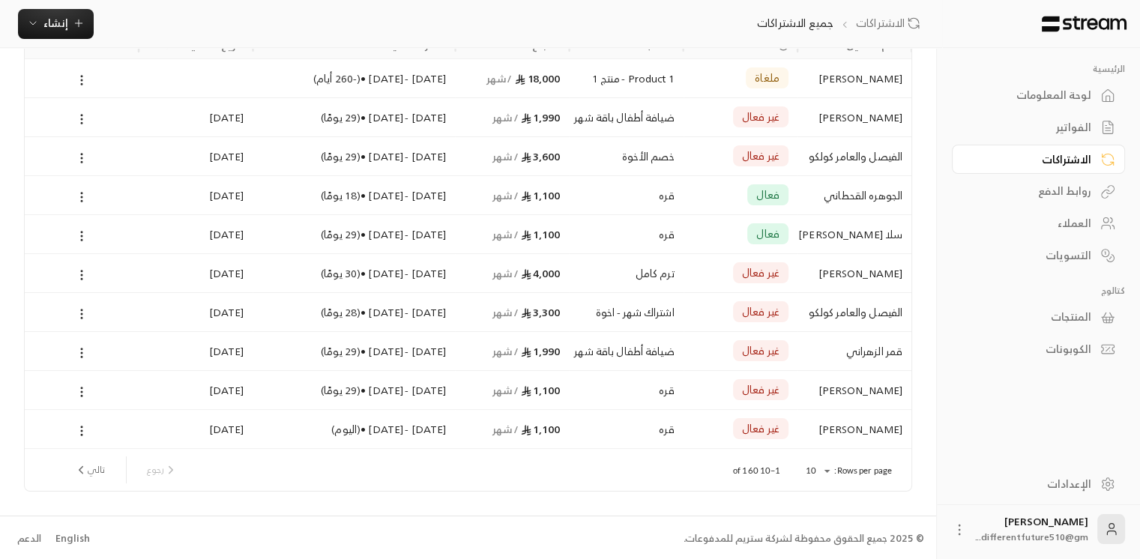
click at [1080, 120] on div "الفواتير" at bounding box center [1031, 127] width 121 height 15
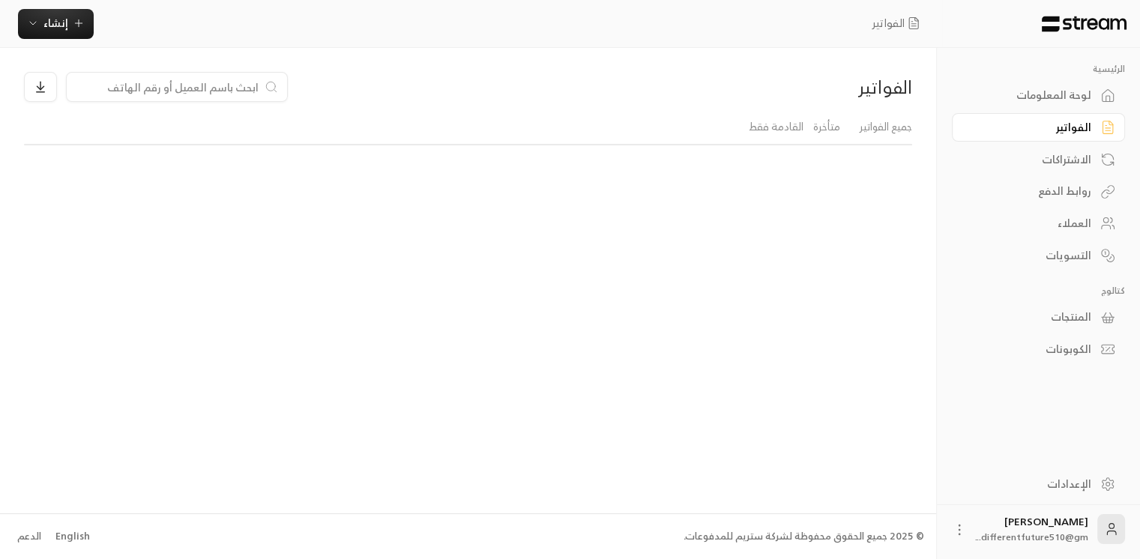
click at [1080, 120] on div "الفواتير" at bounding box center [1031, 127] width 121 height 15
